Goal: Information Seeking & Learning: Learn about a topic

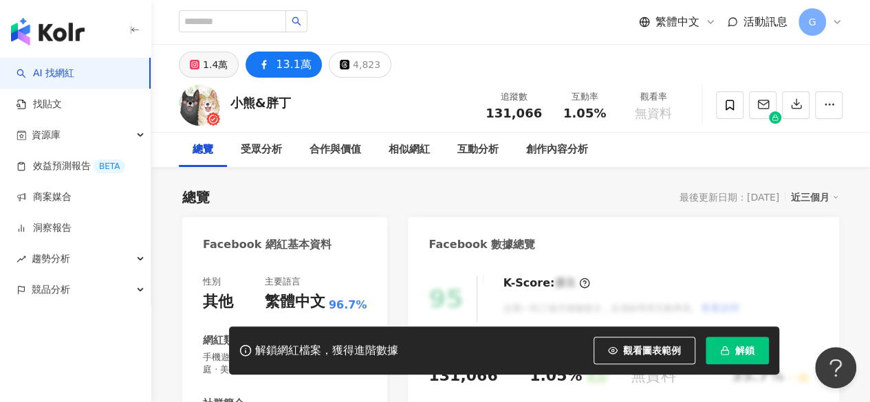
click at [229, 65] on button "1.4萬" at bounding box center [209, 65] width 60 height 26
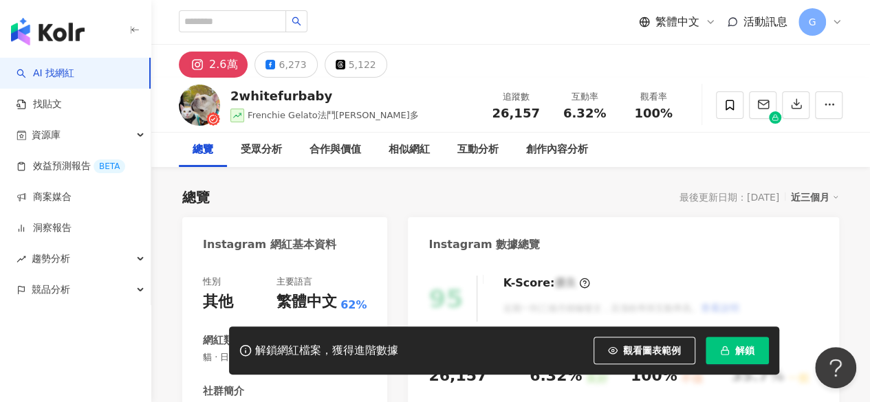
click at [314, 113] on span "Frenchie Gelato法鬥吉拉多" at bounding box center [332, 115] width 171 height 10
click at [336, 120] on span "Frenchie Gelato法鬥吉拉多" at bounding box center [332, 115] width 171 height 10
drag, startPoint x: 231, startPoint y: 96, endPoint x: 329, endPoint y: 96, distance: 98.3
click at [329, 96] on div "2whitefurbaby" at bounding box center [324, 95] width 188 height 17
copy div "2whitefurbaby"
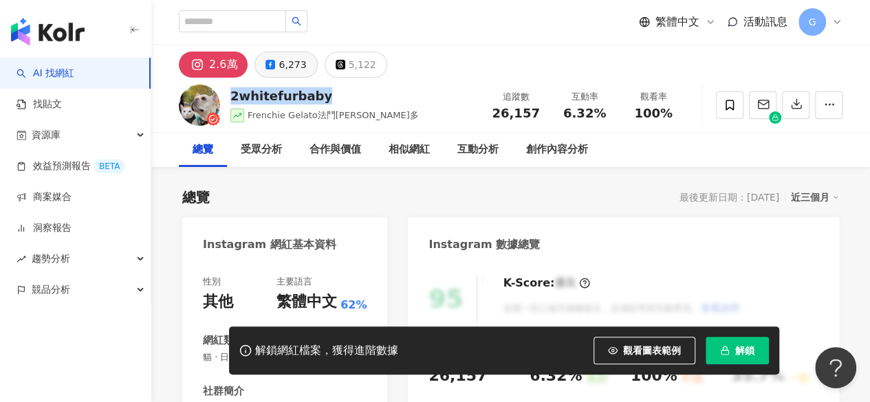
click at [275, 69] on button "6,273" at bounding box center [285, 65] width 63 height 26
click at [278, 69] on div "6,273" at bounding box center [291, 64] width 27 height 19
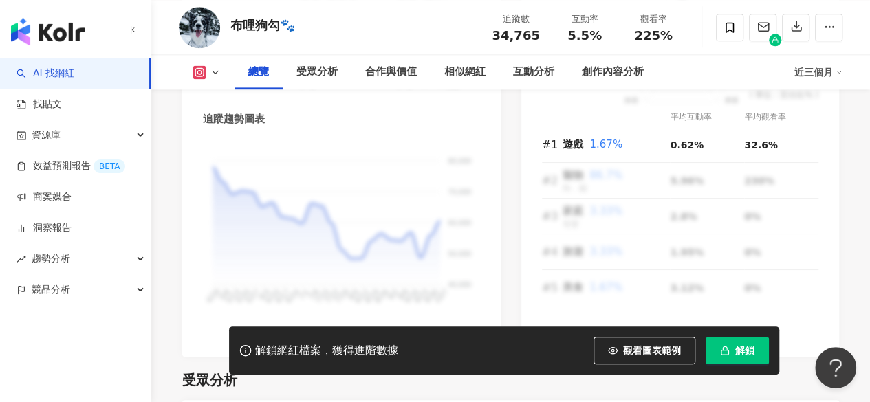
scroll to position [894, 0]
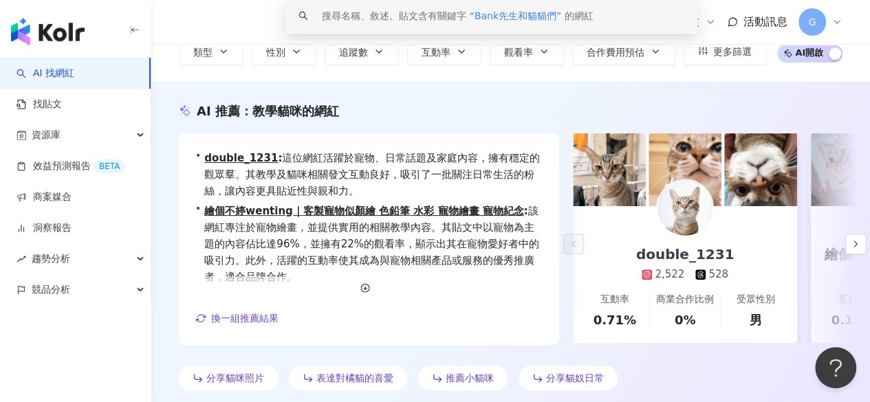
scroll to position [137, 0]
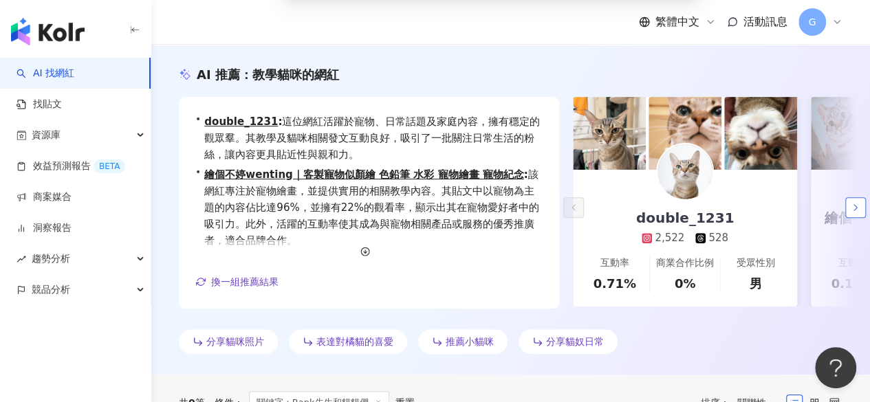
click at [850, 206] on icon "button" at bounding box center [855, 207] width 11 height 11
click at [852, 208] on icon "button" at bounding box center [855, 207] width 11 height 11
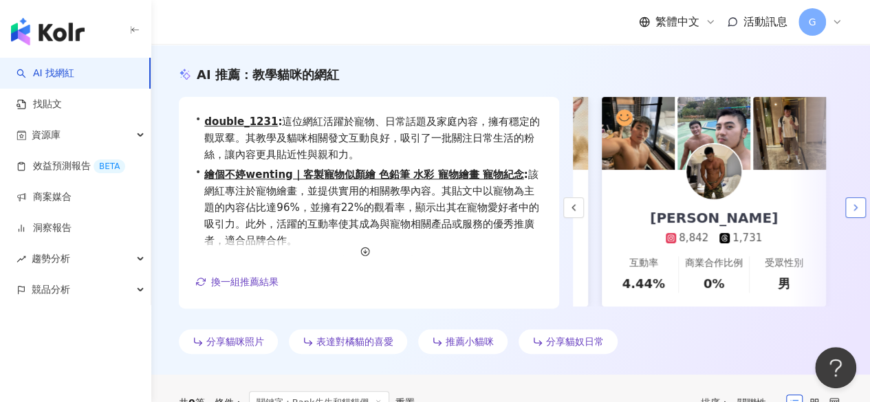
click at [852, 208] on icon "button" at bounding box center [855, 207] width 11 height 11
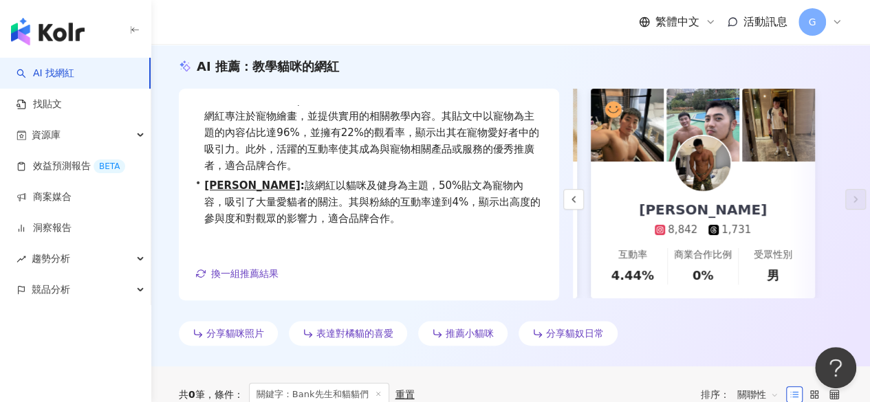
scroll to position [0, 0]
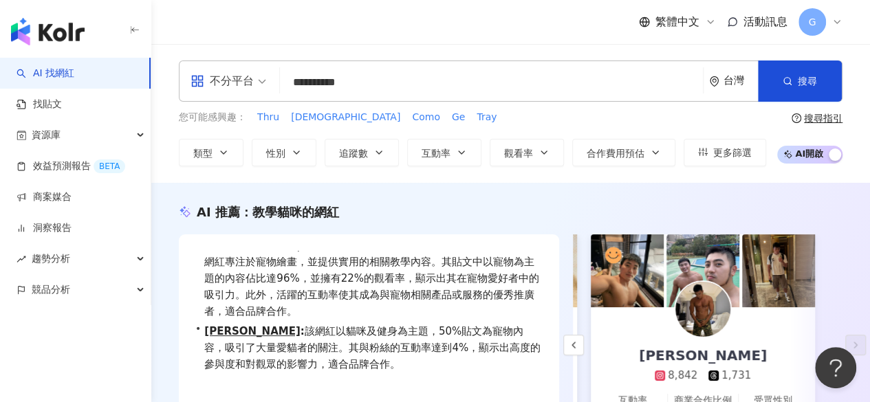
click at [264, 78] on div "**********" at bounding box center [510, 80] width 663 height 41
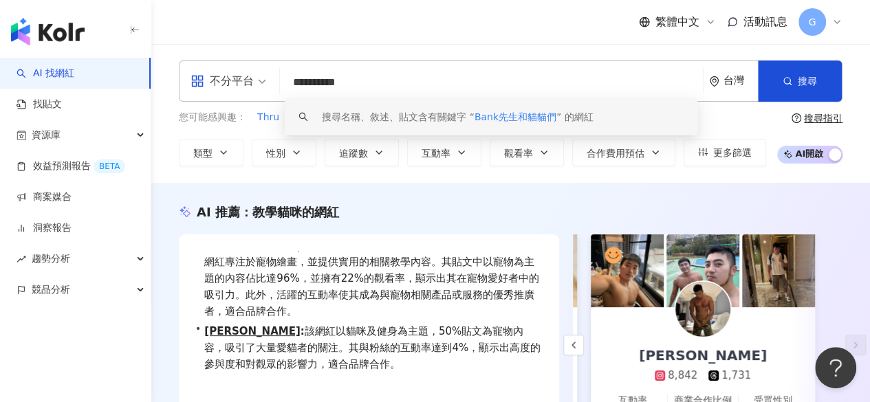
type input "*"
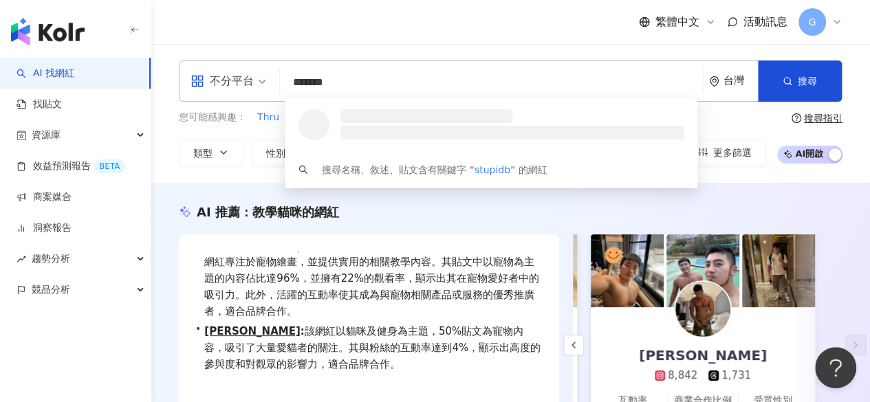
type input "********"
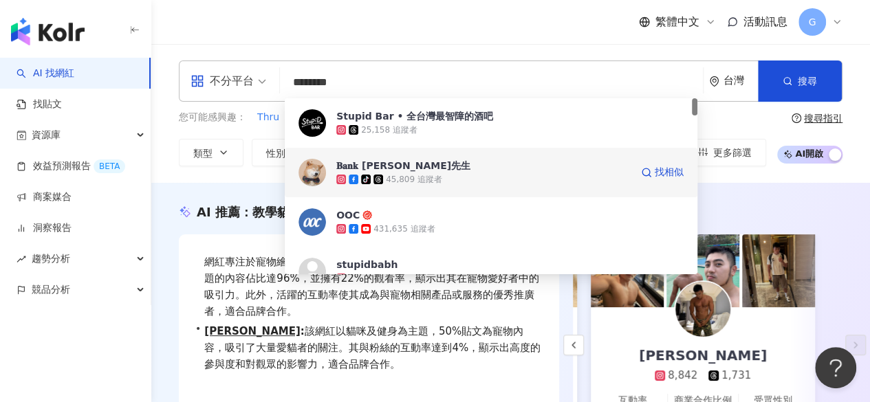
click at [427, 170] on span "𝐁𝐚𝐧𝐤 [PERSON_NAME]先生" at bounding box center [483, 166] width 294 height 14
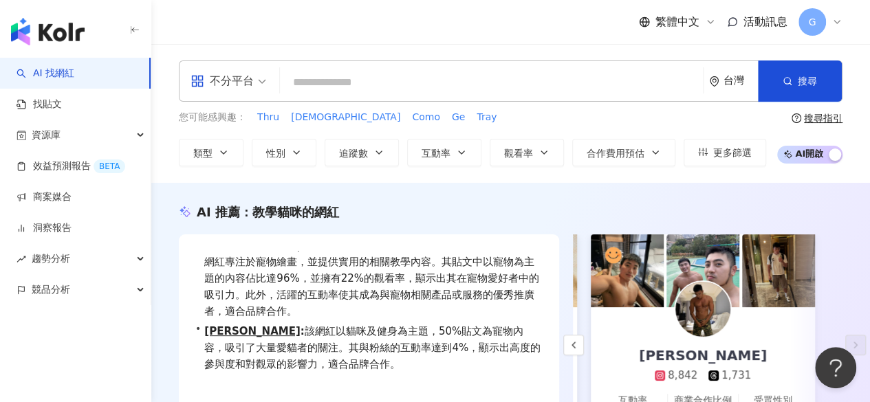
click at [353, 78] on input "search" at bounding box center [491, 82] width 412 height 26
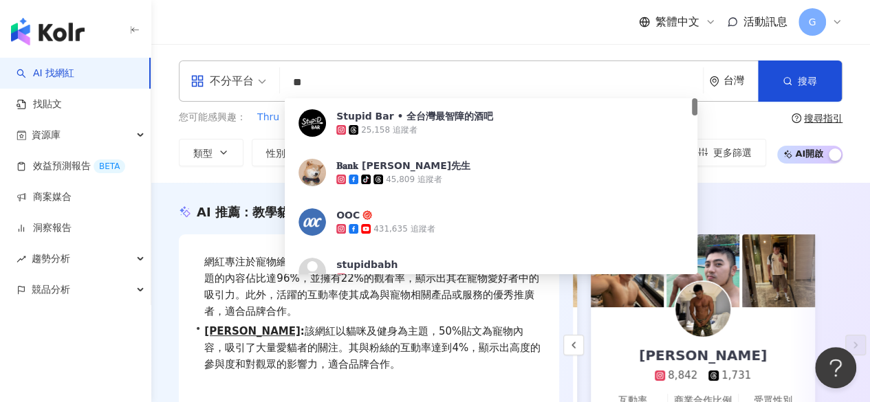
type input "*"
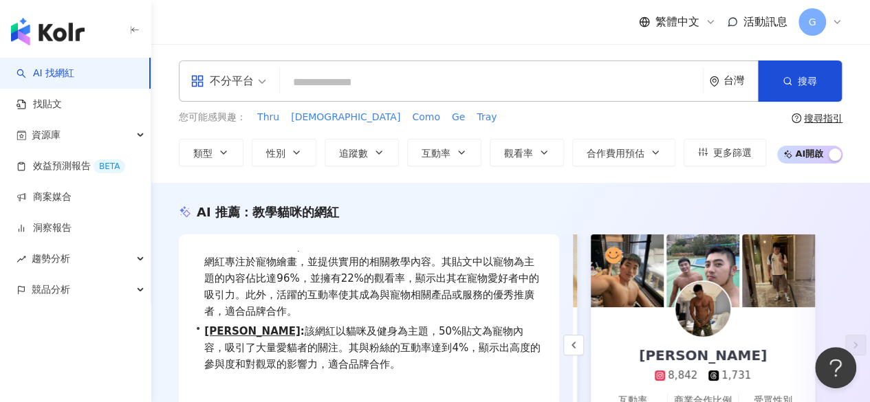
click at [315, 83] on input "search" at bounding box center [491, 82] width 412 height 26
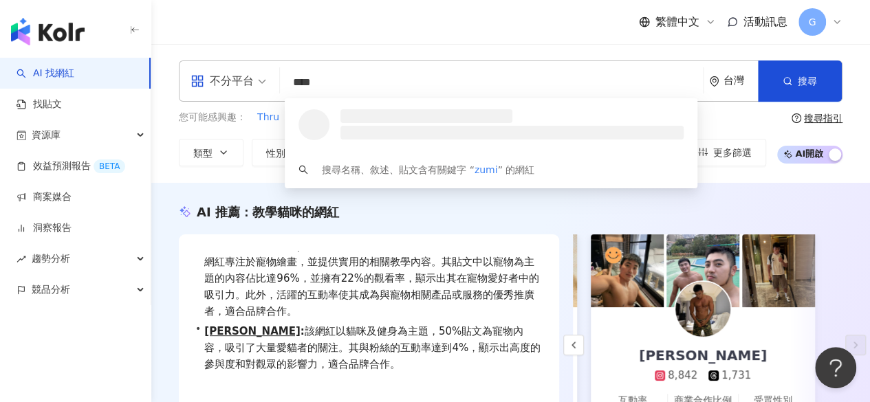
type input "*****"
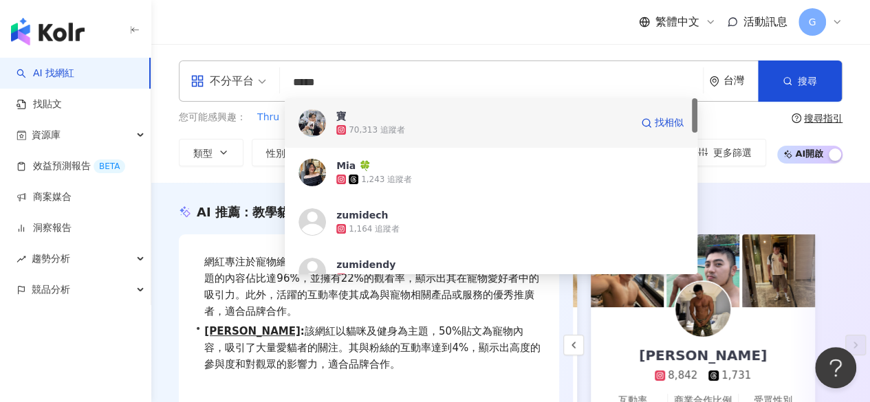
click at [371, 125] on div "70,313 追蹤者" at bounding box center [377, 130] width 56 height 12
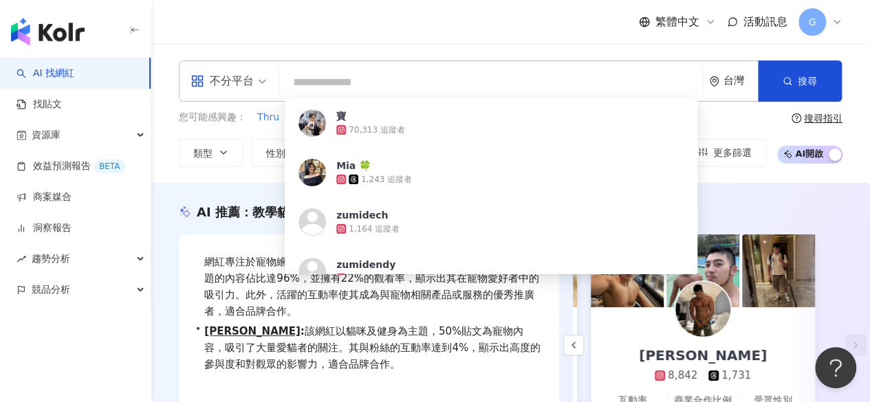
click at [313, 78] on input "search" at bounding box center [491, 82] width 412 height 26
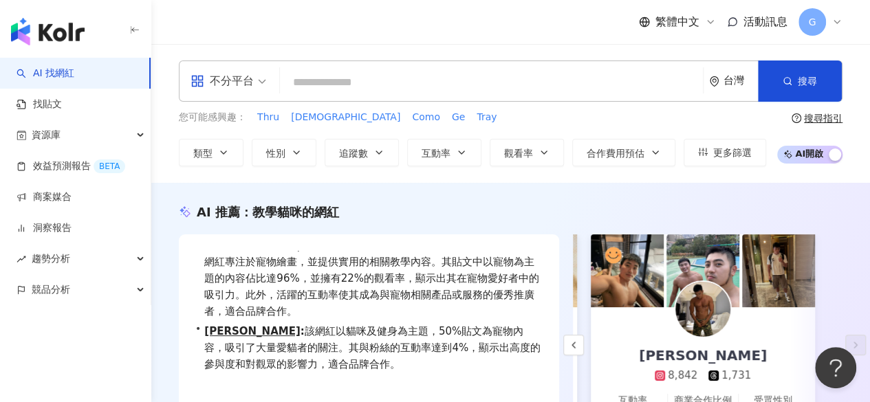
click at [322, 82] on input "search" at bounding box center [491, 82] width 412 height 26
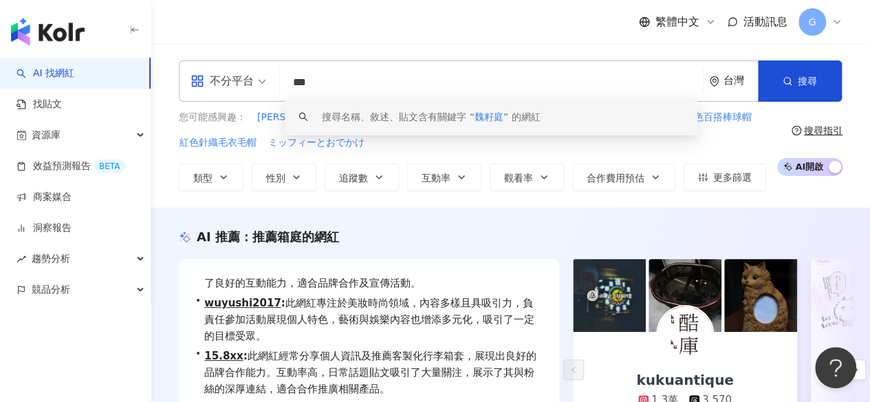
drag, startPoint x: 323, startPoint y: 85, endPoint x: 287, endPoint y: 83, distance: 35.8
click at [287, 83] on input "***" at bounding box center [491, 82] width 412 height 26
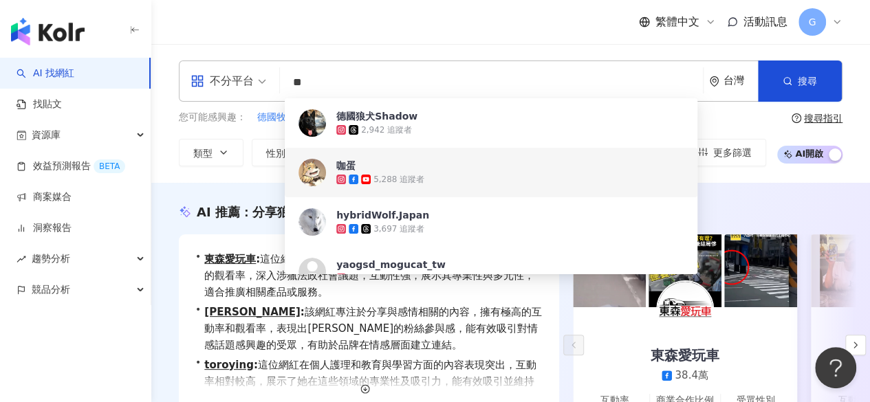
type input "**"
click at [221, 192] on div "AI 推薦 ： 分享狼犬動保的網紅 • 東森愛玩車 : 這位網紅在自行車及運動話題上的創作佔比高，並且擁有穩定的觀看率，深入涉獵法政社會議題，互動性強，展示其…" at bounding box center [510, 347] width 718 height 329
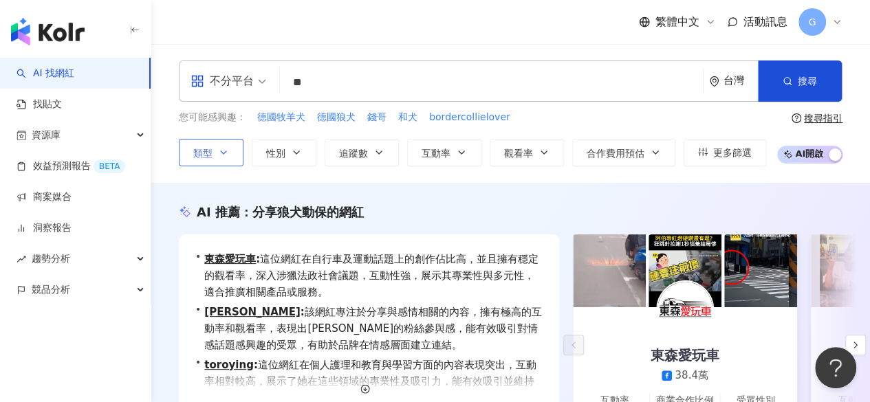
click at [225, 151] on icon "button" at bounding box center [223, 152] width 5 height 3
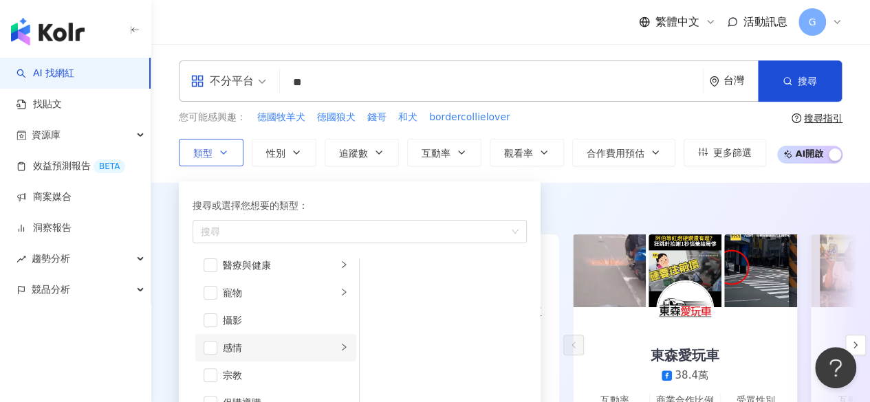
scroll to position [269, 0]
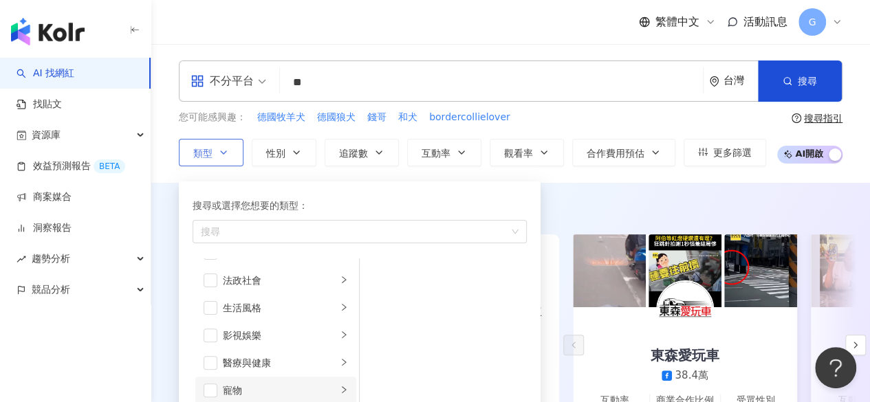
click at [220, 382] on li "寵物" at bounding box center [275, 390] width 161 height 27
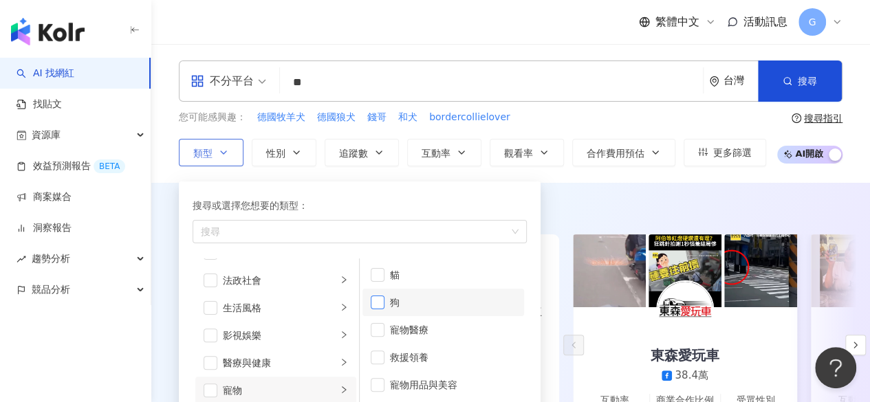
click at [371, 306] on span "button" at bounding box center [378, 303] width 14 height 14
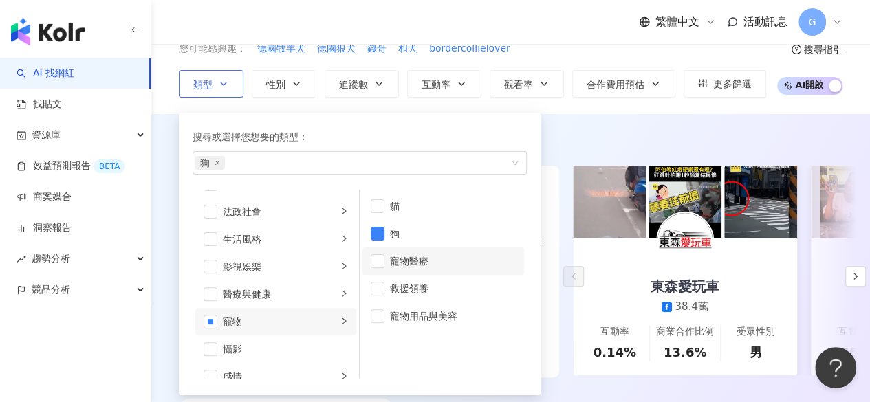
click at [399, 265] on div "寵物醫療" at bounding box center [453, 261] width 126 height 15
click at [400, 284] on div "救援領養" at bounding box center [453, 288] width 126 height 15
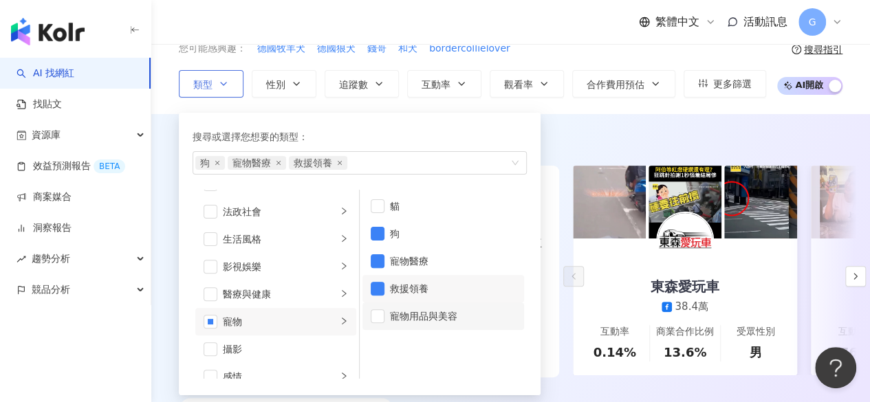
click at [397, 318] on div "寵物用品與美容" at bounding box center [453, 316] width 126 height 15
click at [484, 134] on div "搜尋或選擇您想要的類型：" at bounding box center [359, 136] width 334 height 15
click at [554, 126] on div "AI 推薦 ： 分享狼犬動保的網紅 • 東森愛玩車 : 這位網紅在自行車及運動話題上的創作佔比高，並且擁有穩定的觀看率，深入涉獵法政社會議題，互動性強，展示其…" at bounding box center [510, 278] width 718 height 329
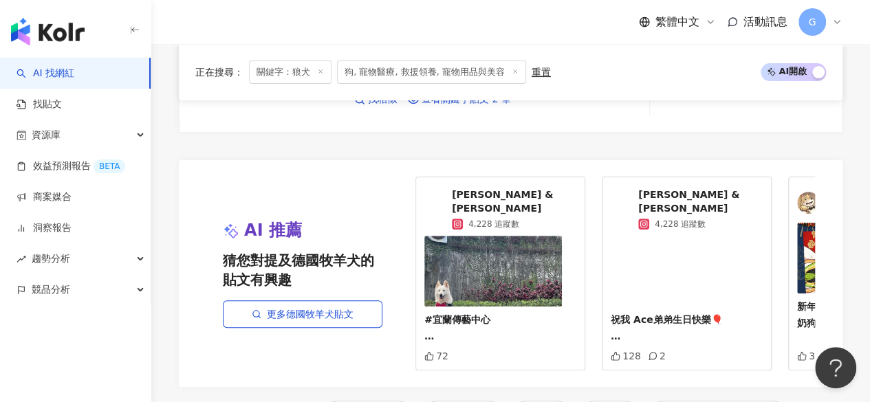
scroll to position [2750, 0]
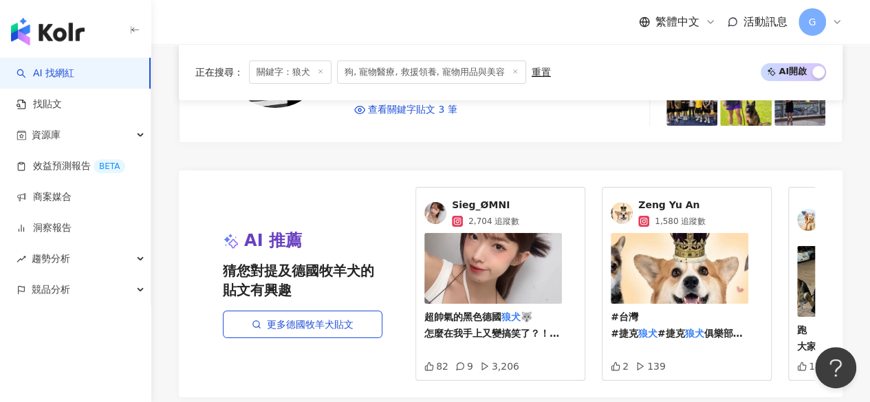
scroll to position [2681, 0]
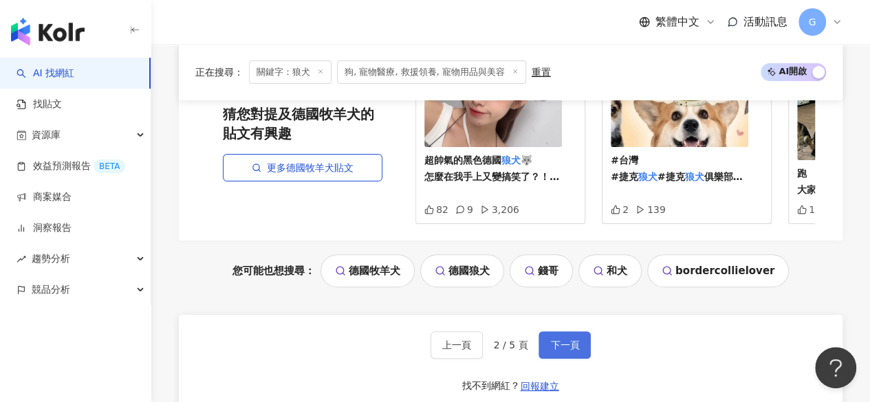
click at [553, 331] on button "下一頁" at bounding box center [564, 344] width 52 height 27
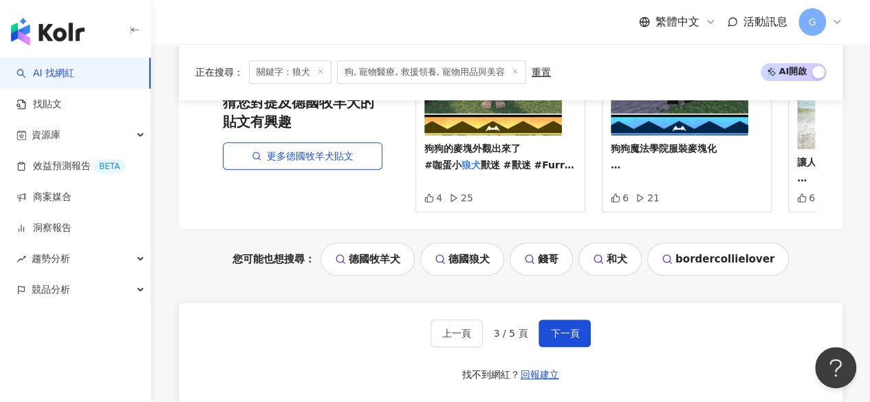
scroll to position [2975, 0]
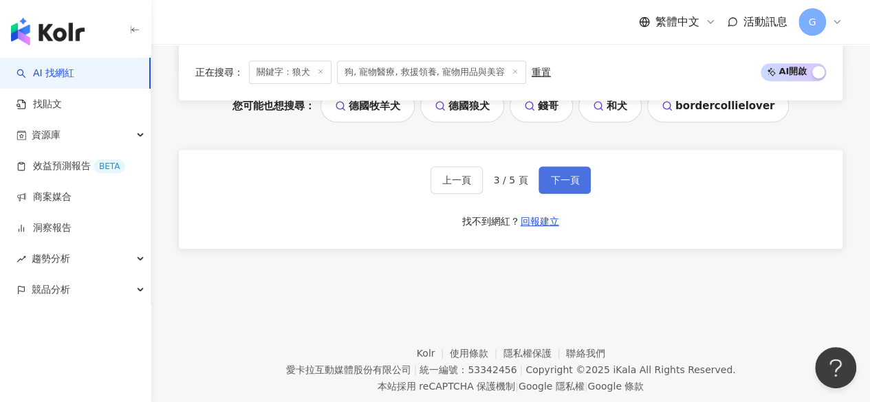
click at [544, 166] on button "下一頁" at bounding box center [564, 179] width 52 height 27
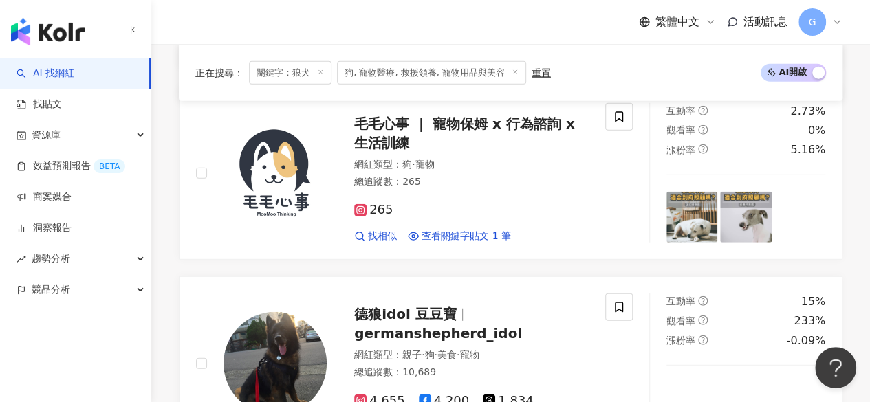
scroll to position [1816, 0]
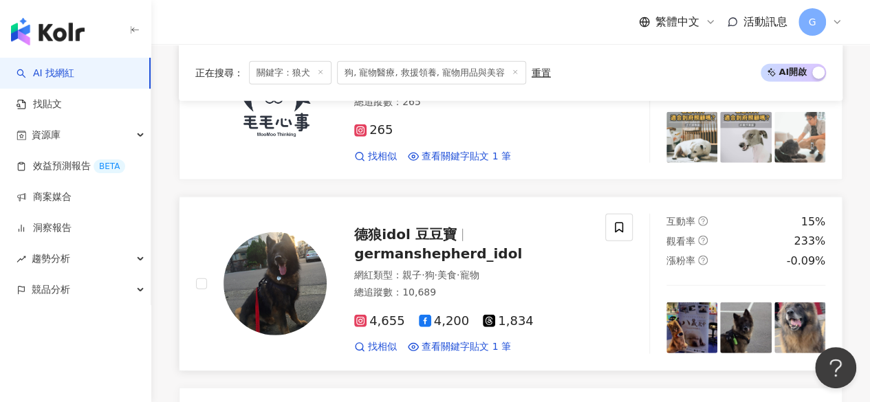
click at [444, 226] on span "德狼idol 豆豆寶" at bounding box center [405, 234] width 102 height 16
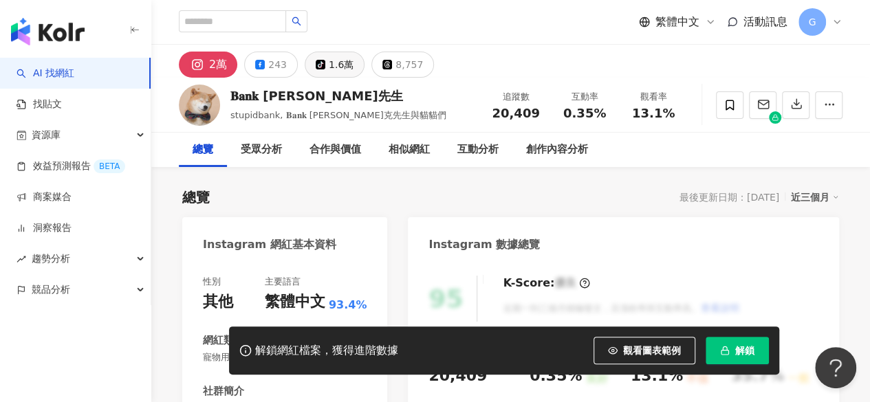
click at [343, 63] on div "1.6萬" at bounding box center [341, 64] width 25 height 19
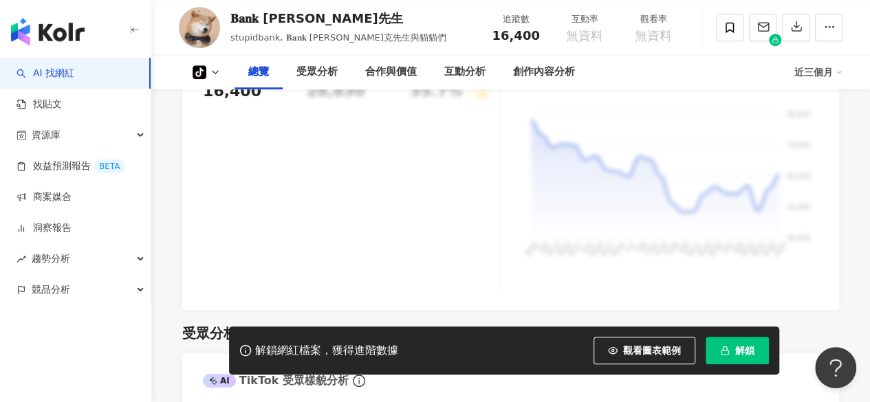
scroll to position [687, 0]
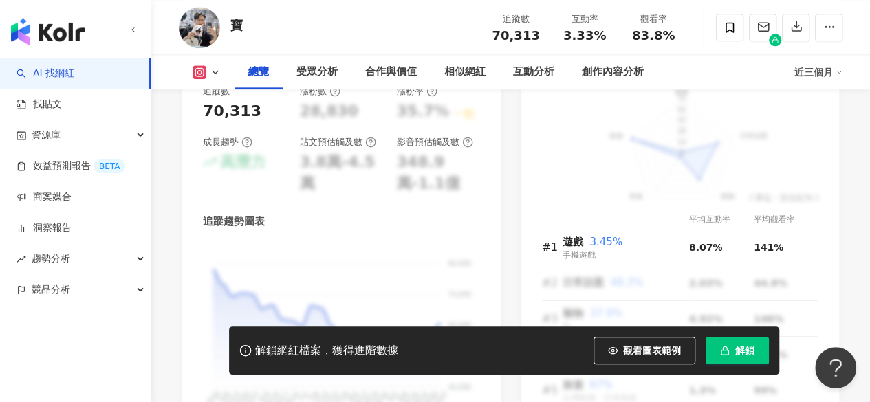
scroll to position [962, 0]
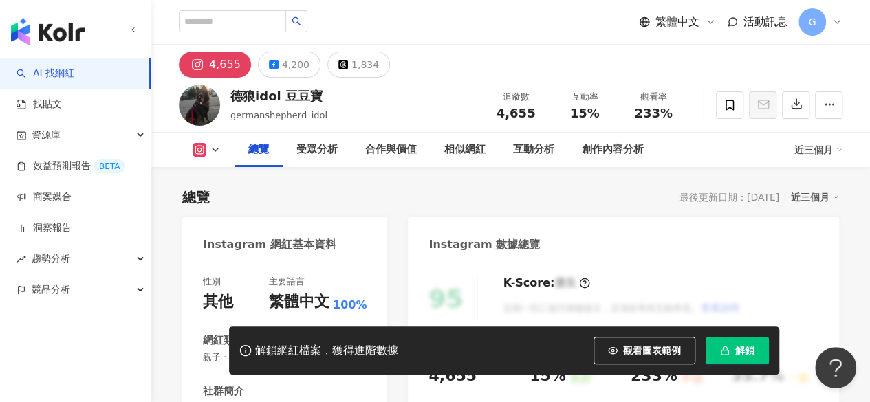
scroll to position [206, 0]
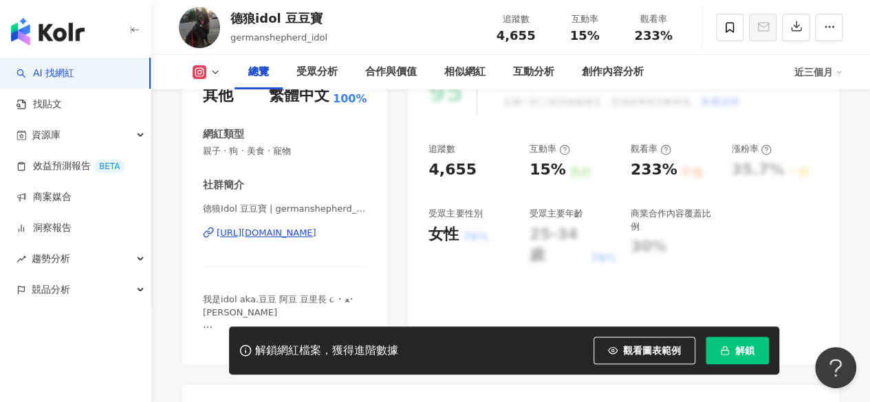
click at [344, 331] on span "看更多" at bounding box center [353, 337] width 27 height 12
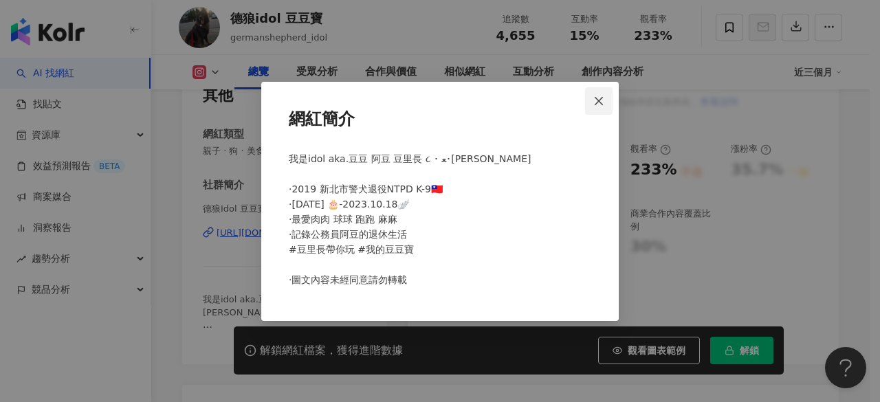
click at [593, 108] on button "Close" at bounding box center [598, 100] width 27 height 27
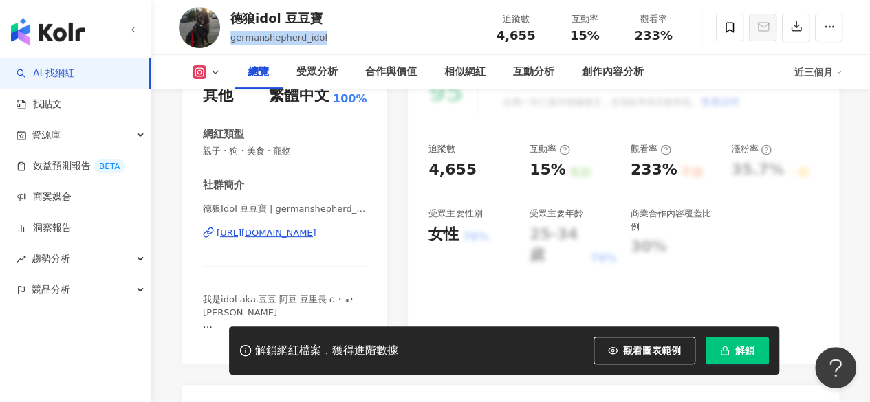
drag, startPoint x: 323, startPoint y: 38, endPoint x: 231, endPoint y: 47, distance: 92.6
click at [231, 47] on div "德狼idol 豆豆寶 germanshepherd_idol 追蹤數 4,655 互動率 15% 觀看率 233%" at bounding box center [510, 27] width 718 height 54
copy span "germanshepherd_idol"
